Goal: Information Seeking & Learning: Check status

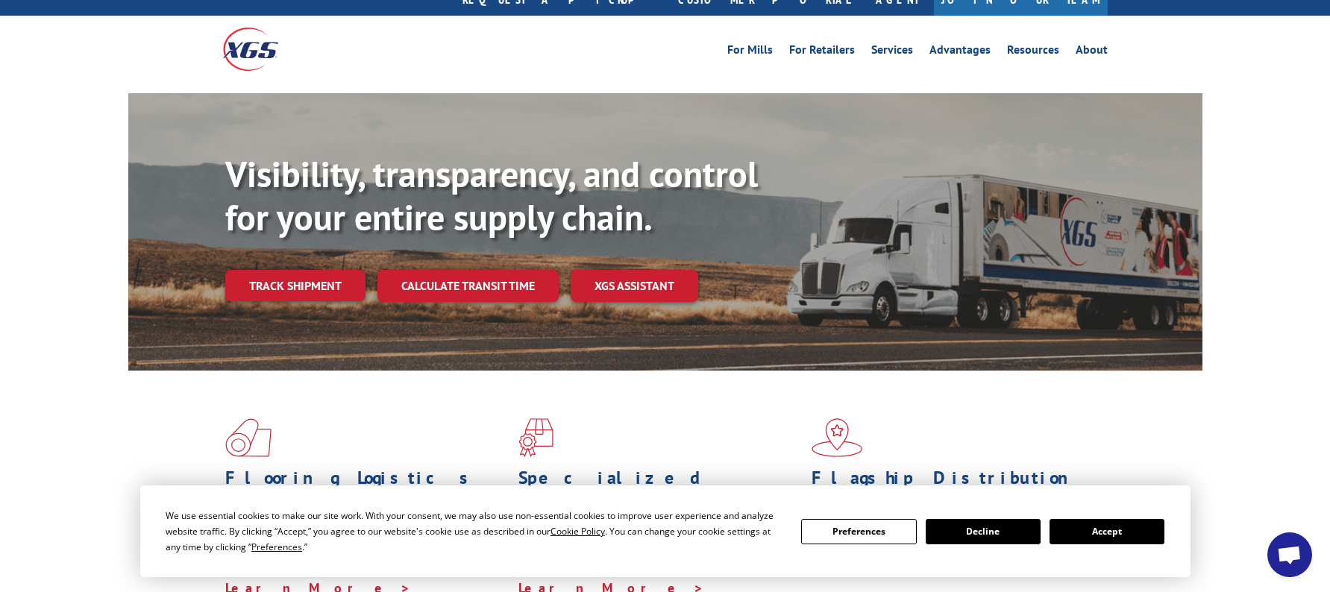
scroll to position [75, 0]
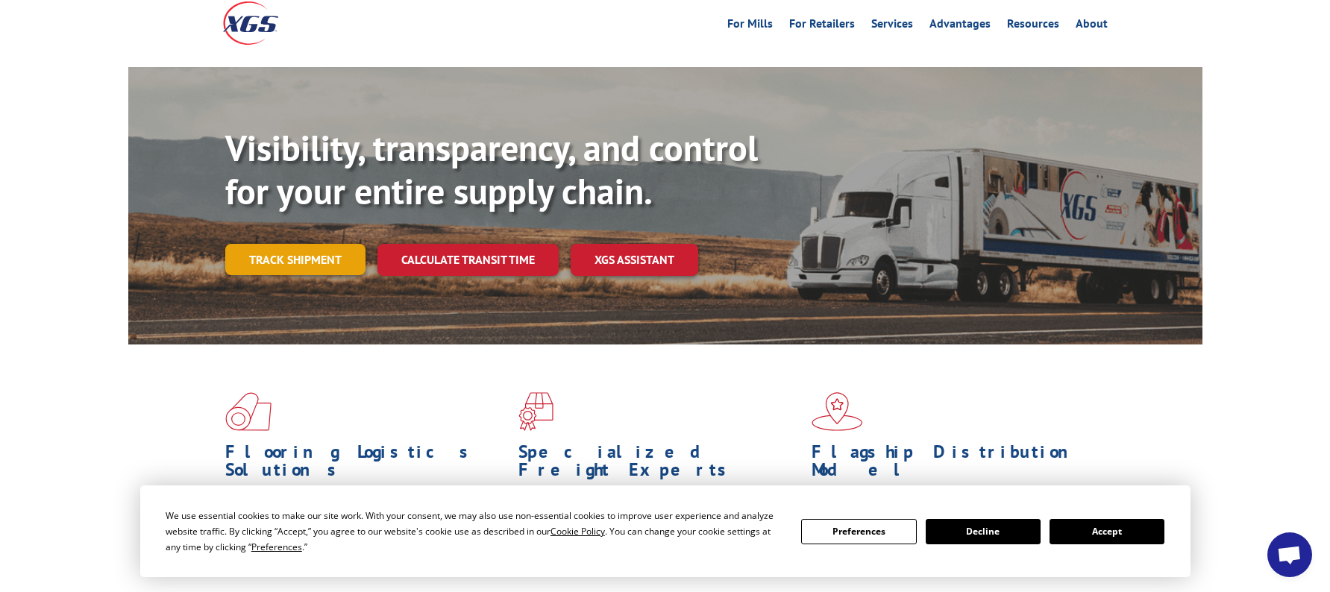
click at [278, 244] on link "Track shipment" at bounding box center [295, 259] width 140 height 31
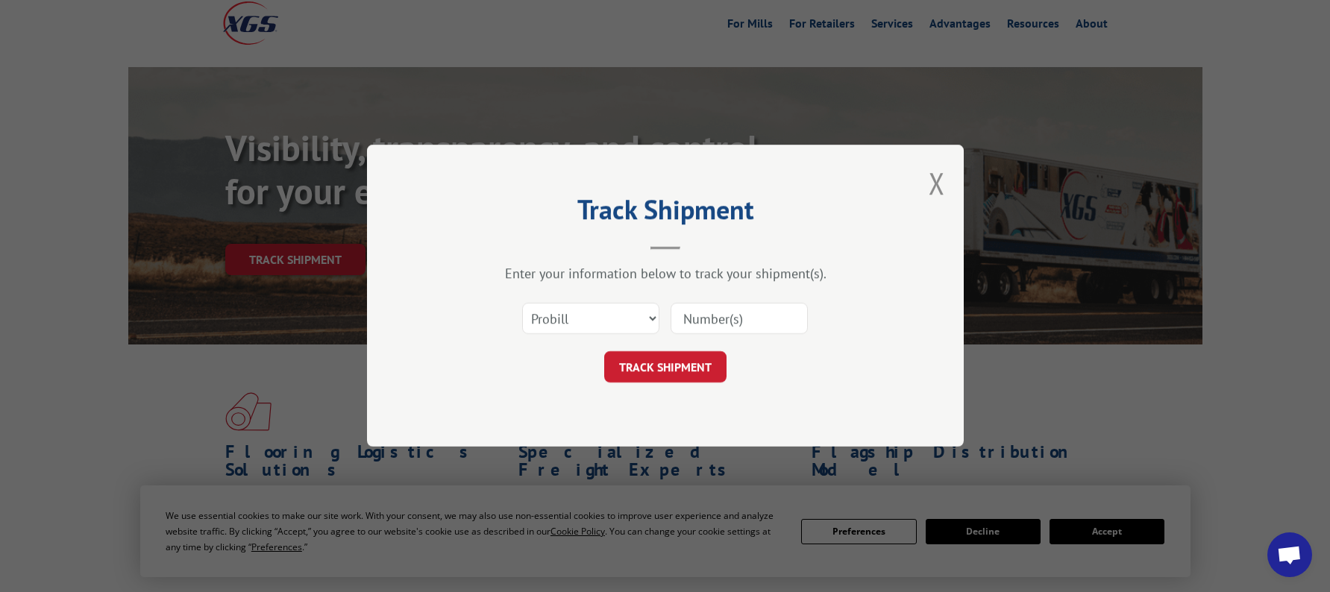
click at [727, 319] on input at bounding box center [739, 319] width 137 height 31
paste input "17618210"
type input "17618210"
click at [681, 368] on button "TRACK SHIPMENT" at bounding box center [665, 367] width 122 height 31
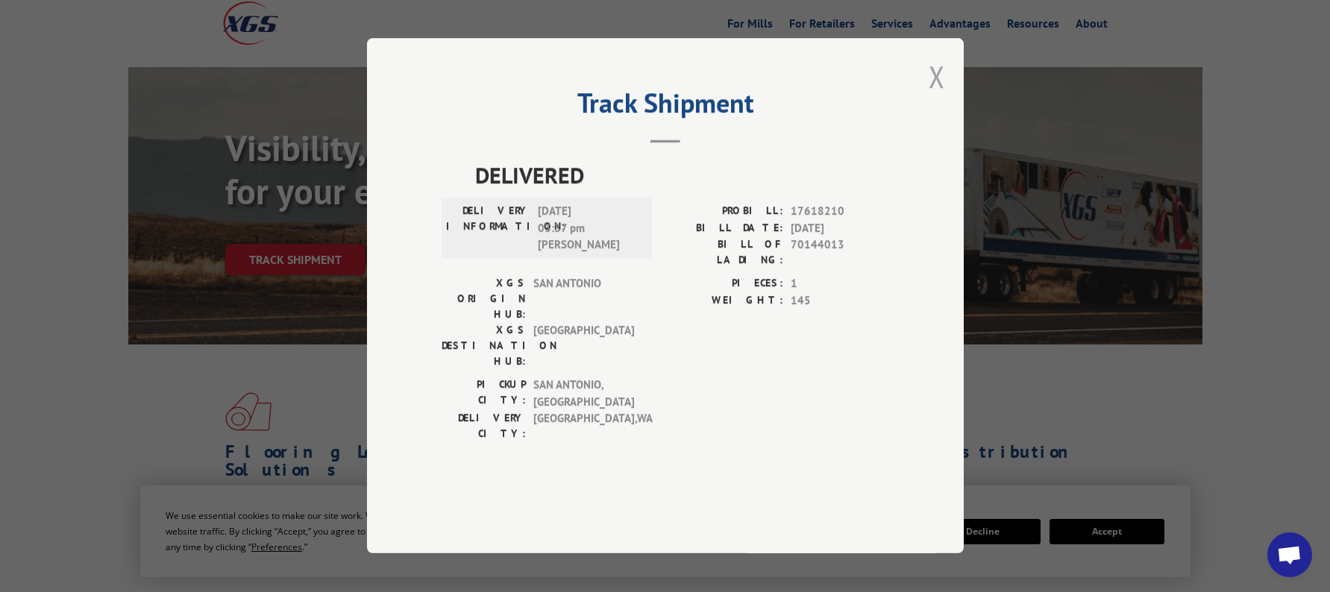
click at [941, 96] on button "Close modal" at bounding box center [937, 77] width 16 height 40
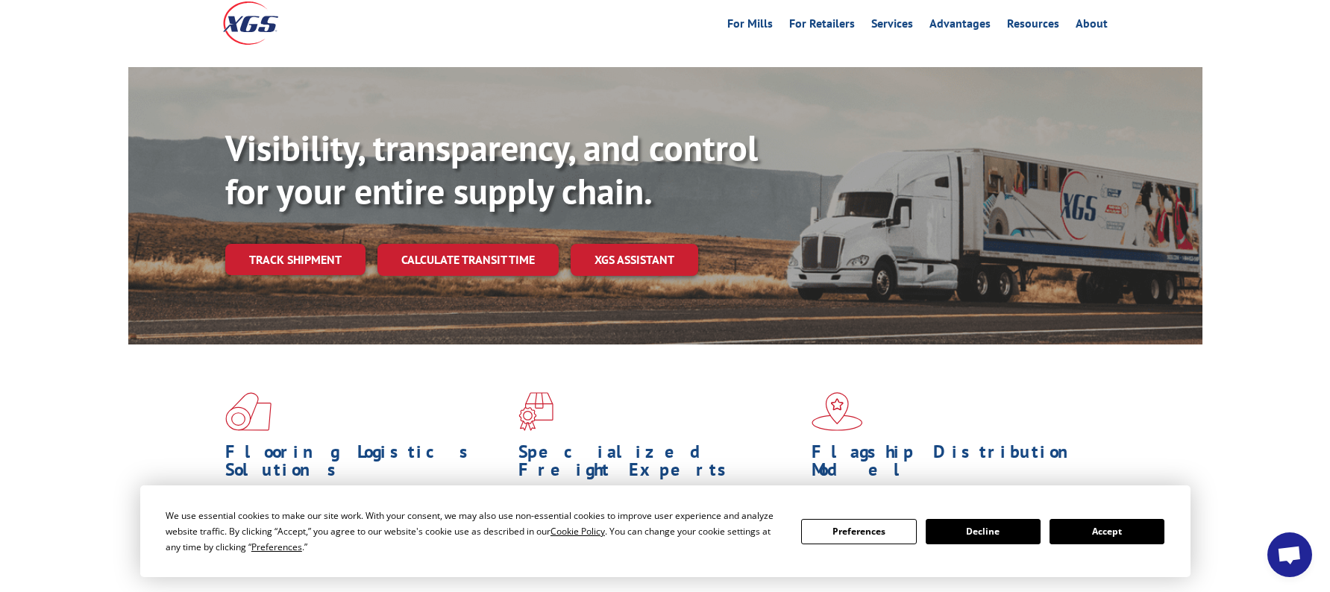
drag, startPoint x: 298, startPoint y: 230, endPoint x: 321, endPoint y: 241, distance: 25.7
click at [298, 244] on link "Track shipment" at bounding box center [295, 259] width 140 height 31
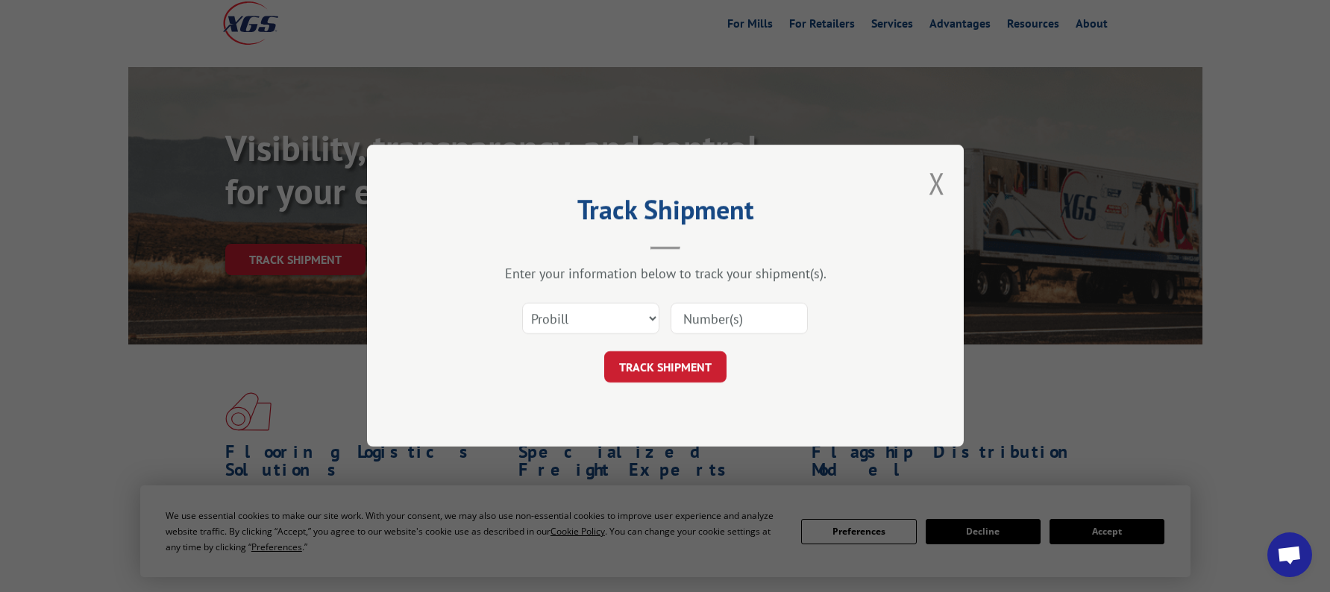
click at [709, 322] on input at bounding box center [739, 319] width 137 height 31
paste input "17618210"
type input "17618210"
click at [689, 363] on button "TRACK SHIPMENT" at bounding box center [665, 367] width 122 height 31
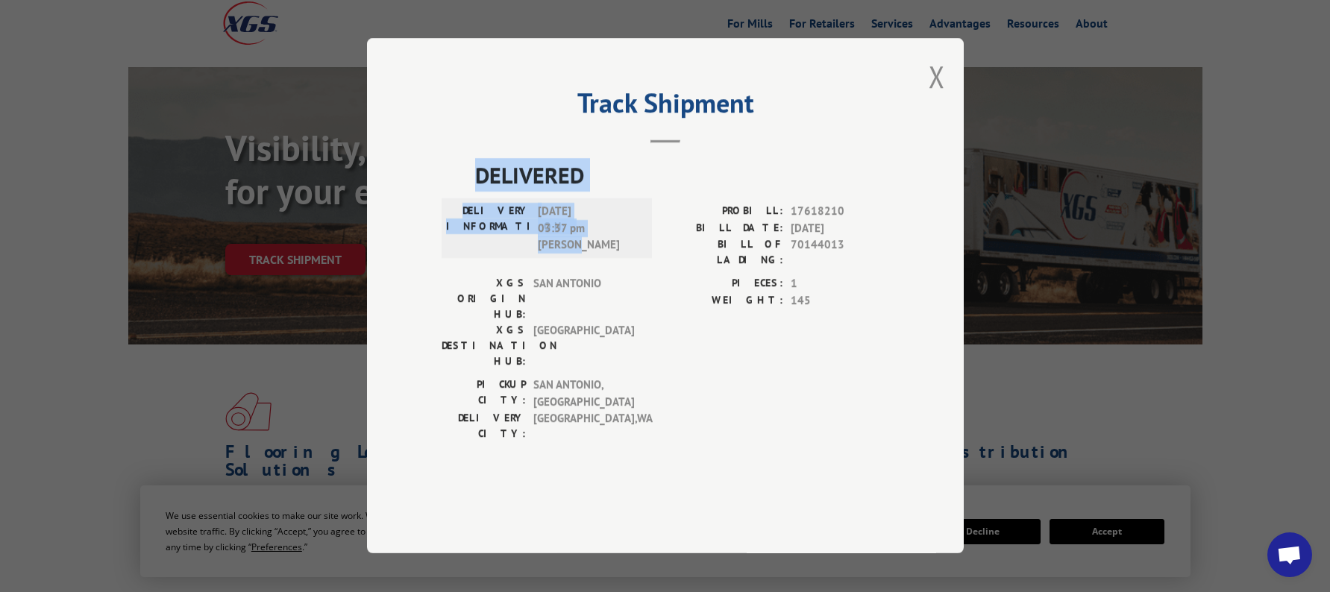
copy div "DELIVERED DELIVERY INFORMATION: [DATE] 03:37 pm [PERSON_NAME]"
drag, startPoint x: 477, startPoint y: 217, endPoint x: 625, endPoint y: 288, distance: 163.8
click at [625, 288] on div "DELIVERED DELIVERY INFORMATION: [DATE] 03:37 pm [PERSON_NAME] PROBILL: 17618210…" at bounding box center [666, 304] width 448 height 291
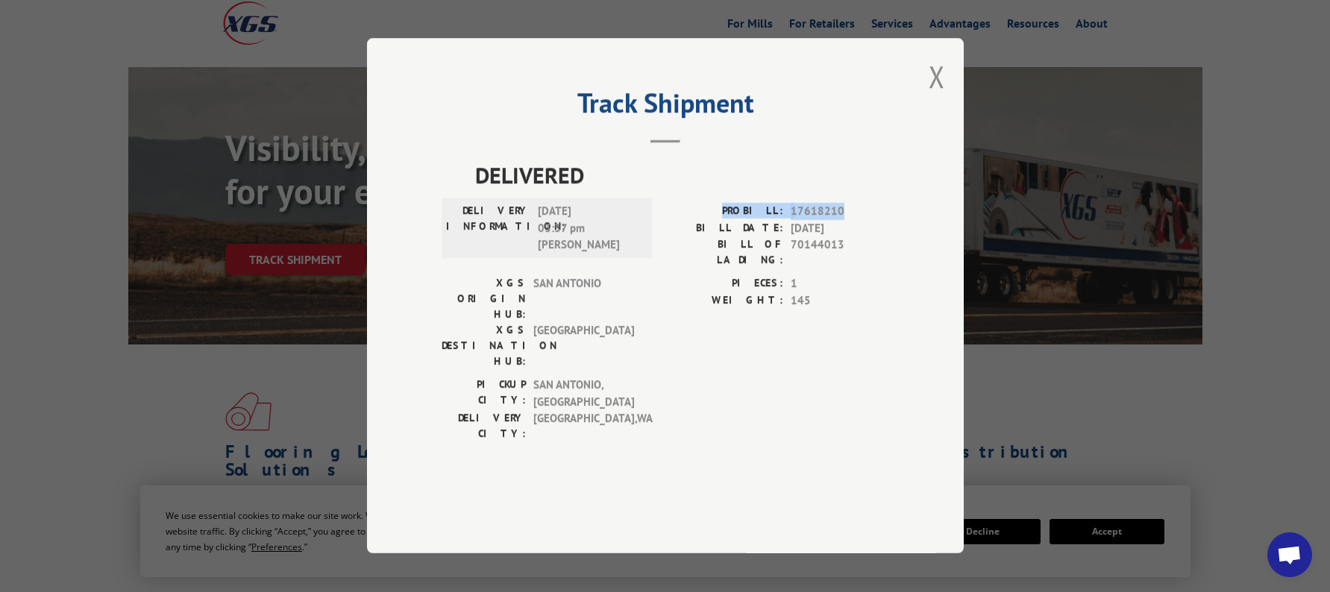
drag, startPoint x: 740, startPoint y: 252, endPoint x: 848, endPoint y: 253, distance: 108.2
click at [848, 221] on div "PROBILL: 17618210" at bounding box center [777, 212] width 224 height 17
click at [642, 326] on div "XGS DESTINATION HUB: [GEOGRAPHIC_DATA]" at bounding box center [542, 346] width 201 height 47
drag, startPoint x: 745, startPoint y: 312, endPoint x: 827, endPoint y: 330, distance: 84.2
click at [827, 310] on div "PIECES: 1 WEIGHT: 145" at bounding box center [777, 293] width 224 height 34
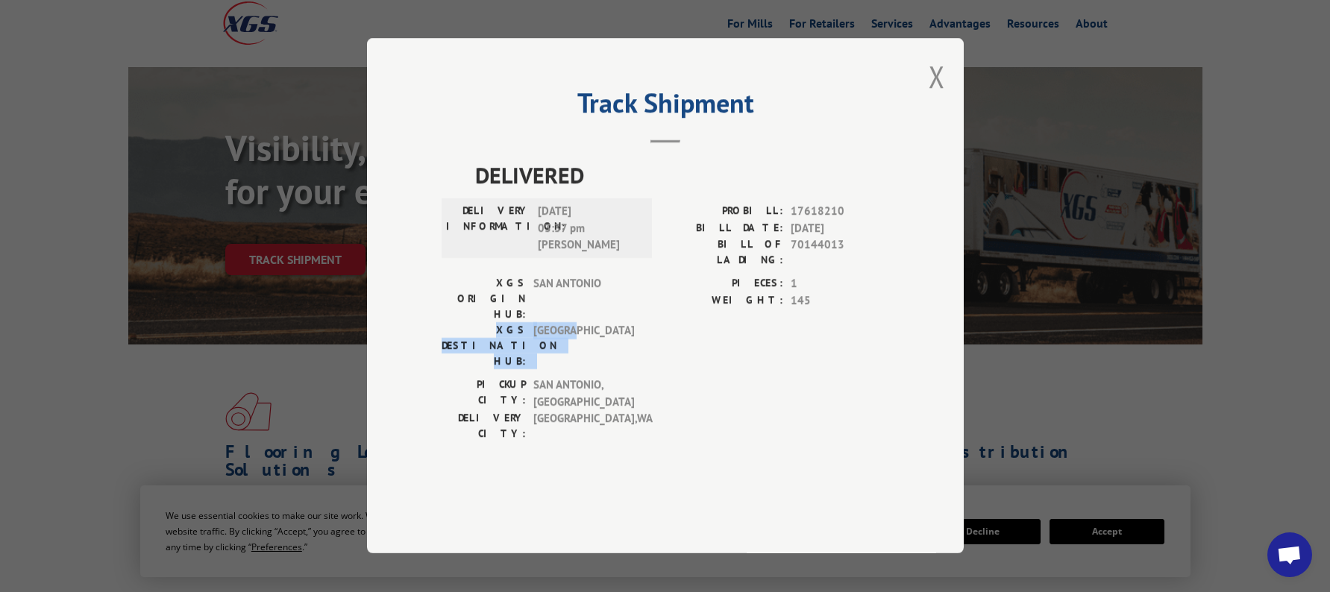
drag, startPoint x: 446, startPoint y: 332, endPoint x: 578, endPoint y: 330, distance: 132.1
click at [578, 330] on div "XGS DESTINATION HUB: [GEOGRAPHIC_DATA]" at bounding box center [542, 346] width 201 height 47
click at [510, 326] on label "XGS DESTINATION HUB:" at bounding box center [484, 346] width 84 height 47
drag, startPoint x: 442, startPoint y: 312, endPoint x: 595, endPoint y: 327, distance: 153.7
click at [595, 327] on div "XGS ORIGIN HUB: [GEOGRAPHIC_DATA] XGS DESTINATION HUB: [GEOGRAPHIC_DATA]" at bounding box center [542, 323] width 201 height 94
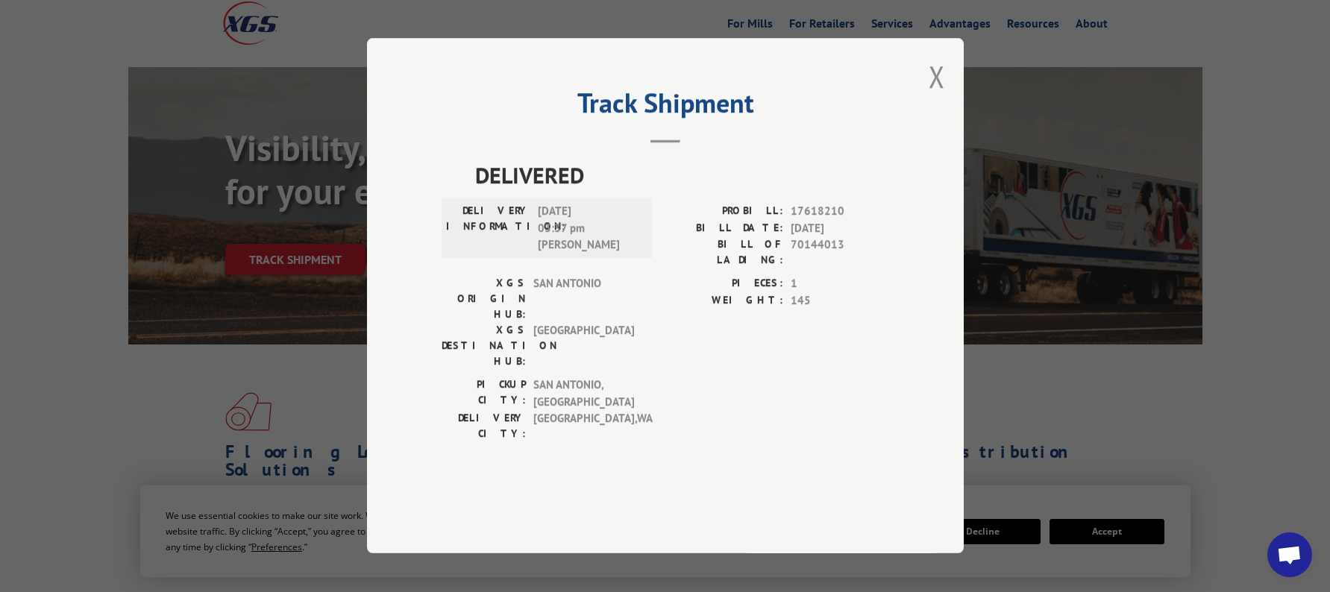
click at [538, 400] on div "PICKUP CITY: [GEOGRAPHIC_DATA] , [GEOGRAPHIC_DATA] [GEOGRAPHIC_DATA]: [GEOGRAPH…" at bounding box center [542, 413] width 201 height 72
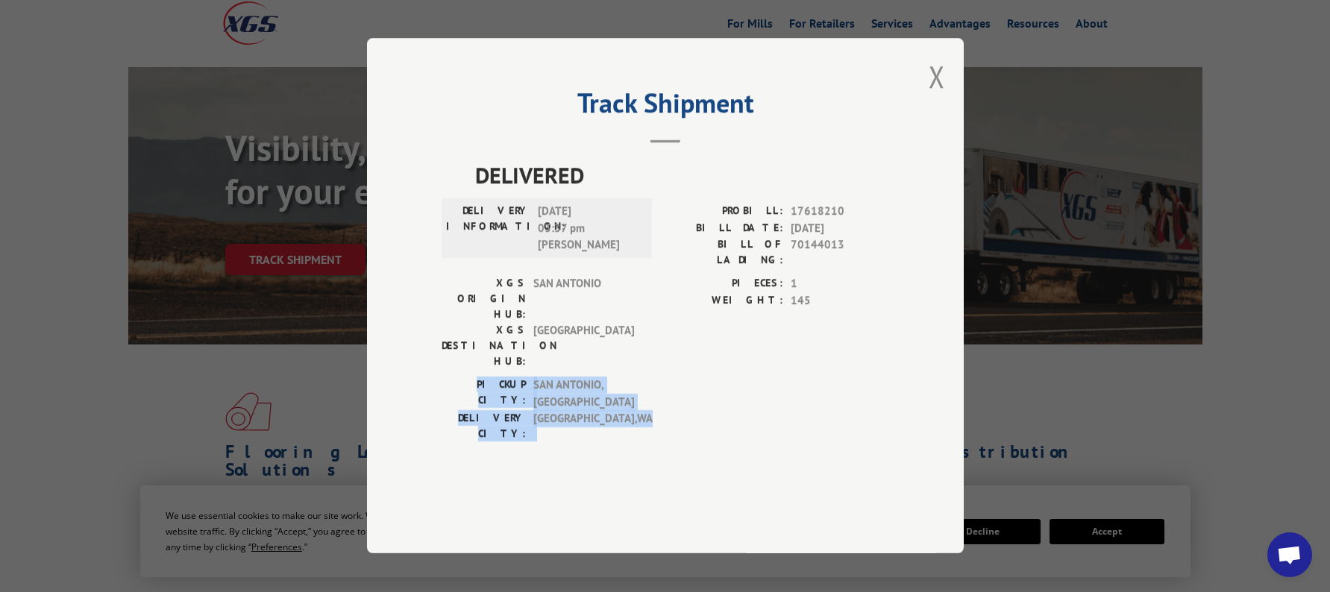
copy div "PICKUP CITY: [GEOGRAPHIC_DATA] , [GEOGRAPHIC_DATA] [GEOGRAPHIC_DATA]: [GEOGRAPH…"
drag, startPoint x: 466, startPoint y: 374, endPoint x: 627, endPoint y: 387, distance: 162.4
click at [627, 387] on div "PICKUP CITY: [GEOGRAPHIC_DATA] , [GEOGRAPHIC_DATA] [GEOGRAPHIC_DATA]: [GEOGRAPH…" at bounding box center [542, 409] width 201 height 65
